Goal: Task Accomplishment & Management: Use online tool/utility

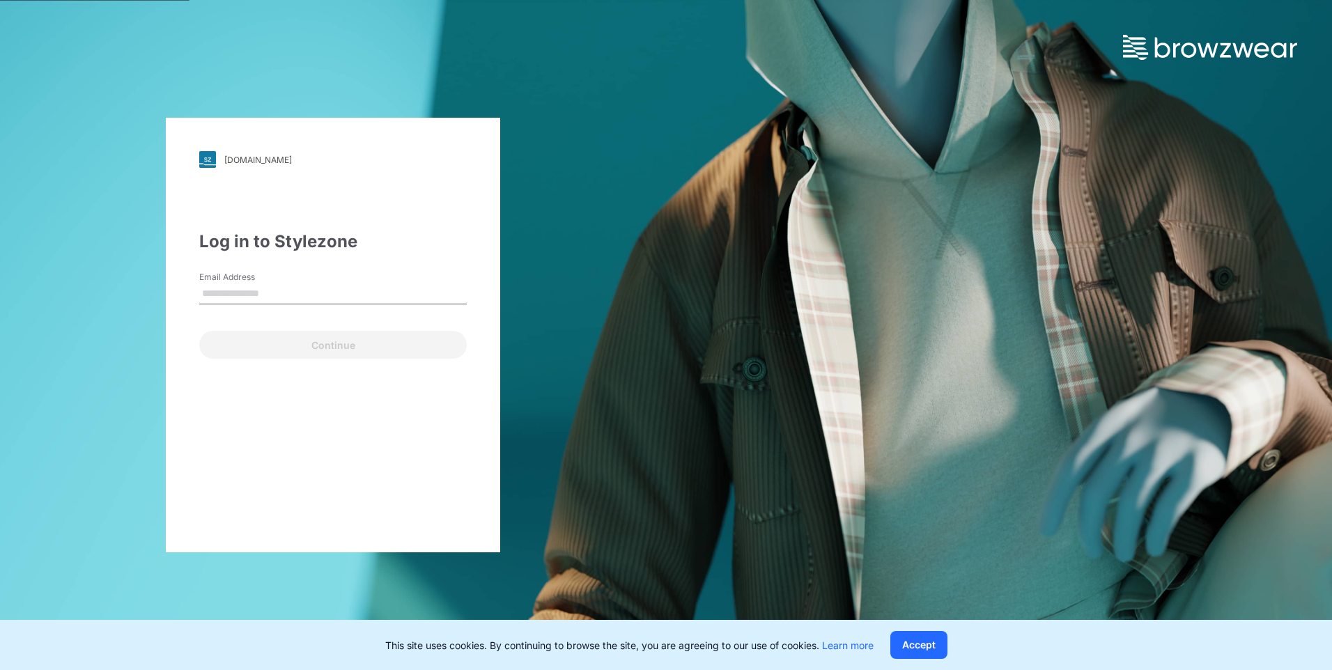
click at [366, 290] on input "Email Address" at bounding box center [333, 294] width 268 height 21
type input "**********"
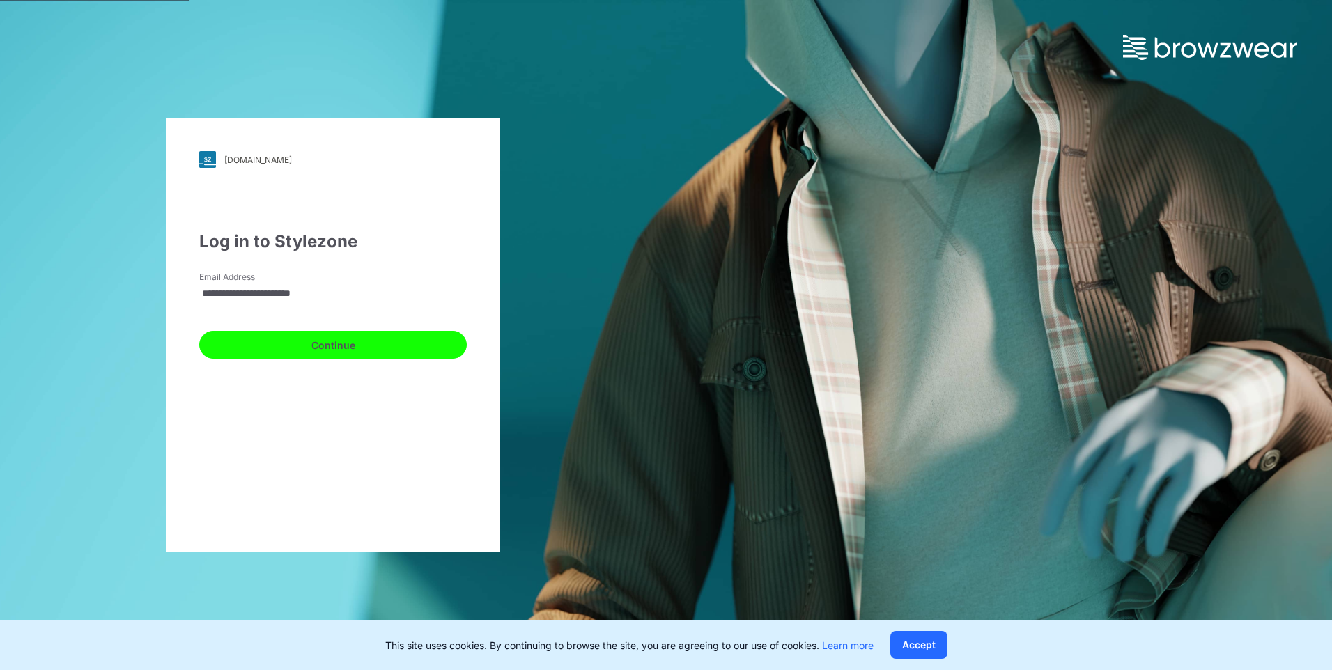
click at [315, 343] on button "Continue" at bounding box center [333, 345] width 268 height 28
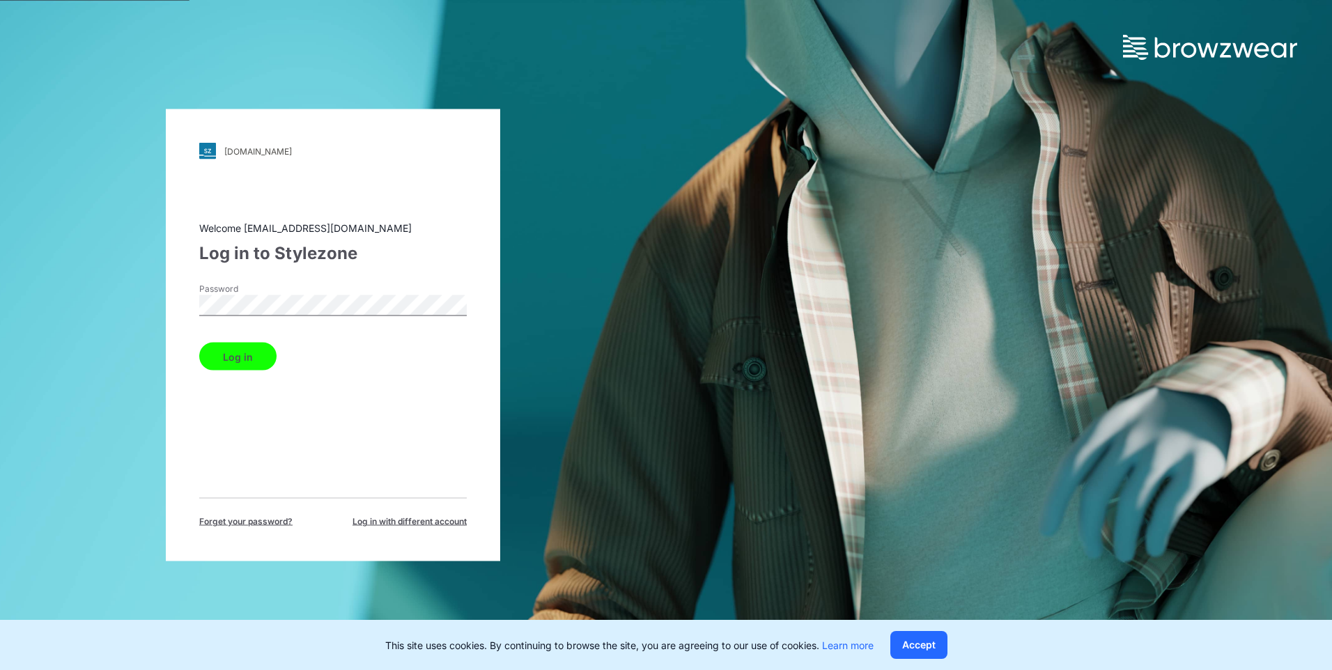
click at [234, 356] on button "Log in" at bounding box center [237, 357] width 77 height 28
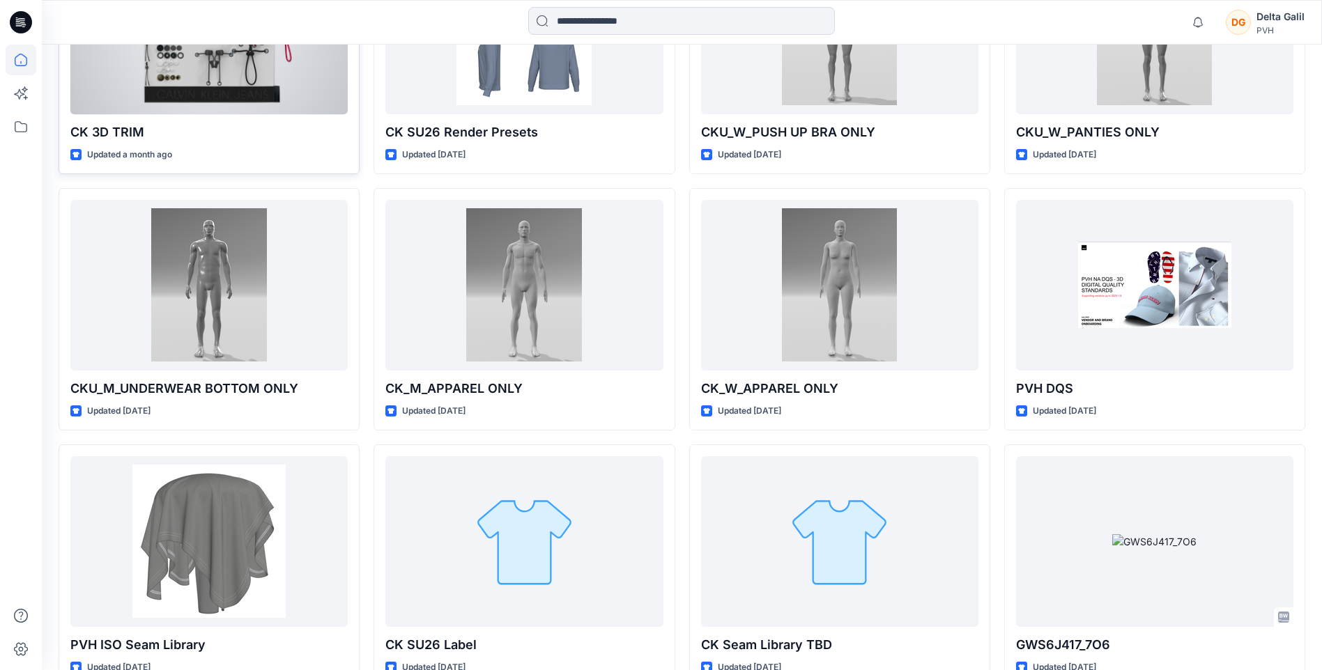
scroll to position [557, 0]
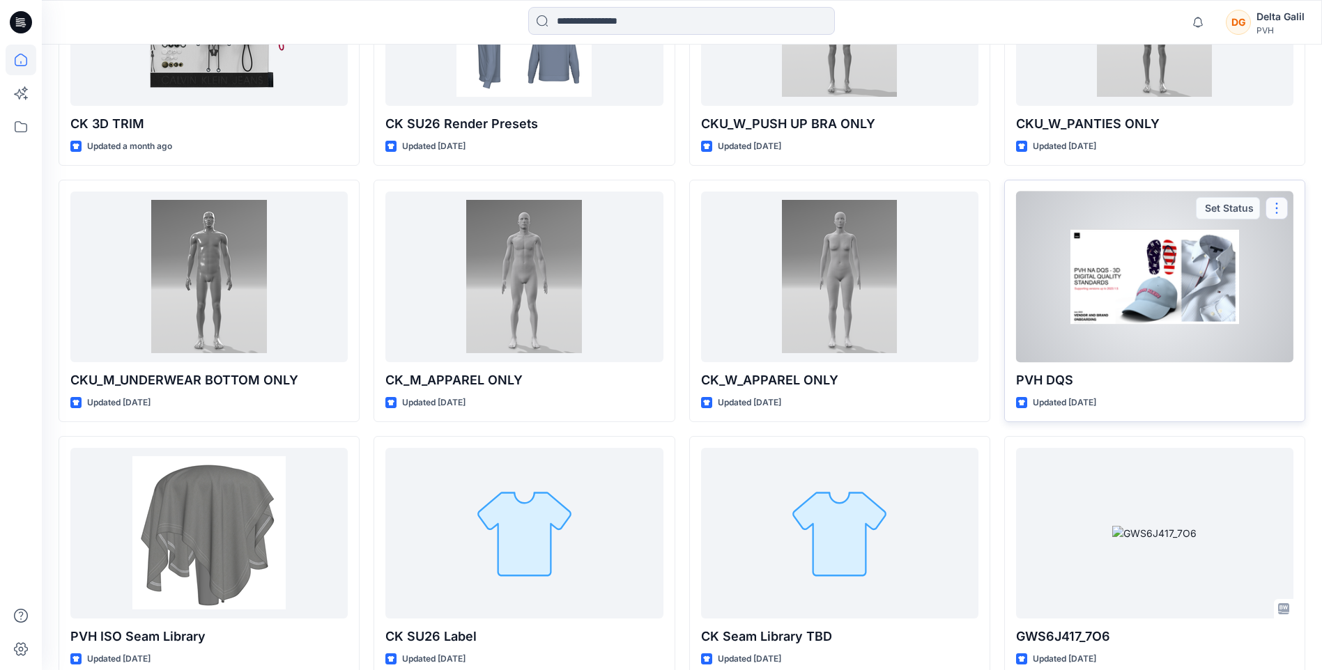
click at [1280, 212] on button "button" at bounding box center [1276, 208] width 22 height 22
click at [1156, 410] on div "Updated [DATE]" at bounding box center [1154, 403] width 277 height 15
click at [1154, 281] on div at bounding box center [1154, 277] width 277 height 171
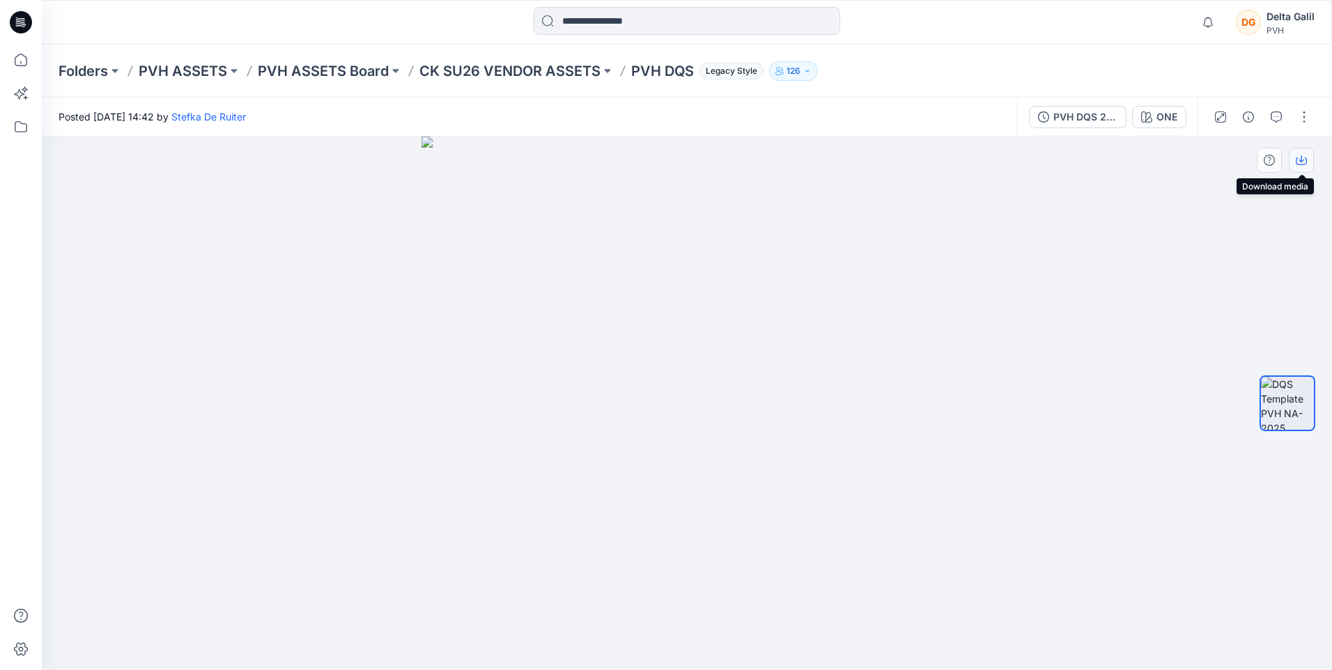
click at [1302, 163] on icon "button" at bounding box center [1301, 160] width 11 height 11
